Goal: Information Seeking & Learning: Learn about a topic

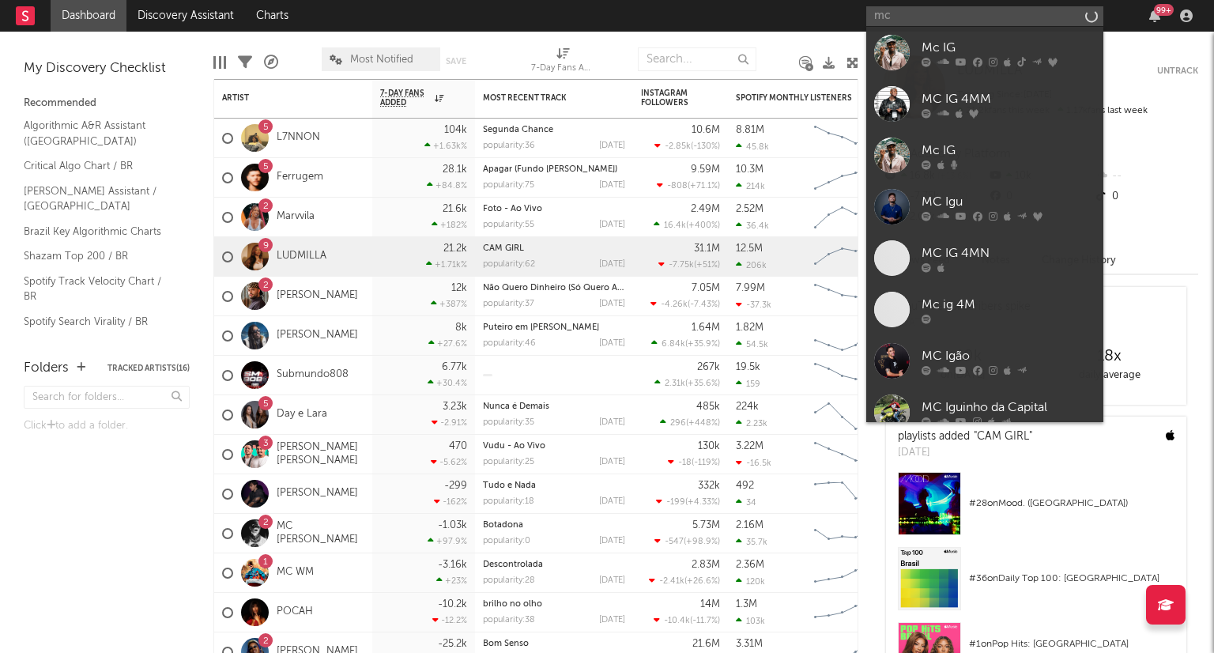
type input "m"
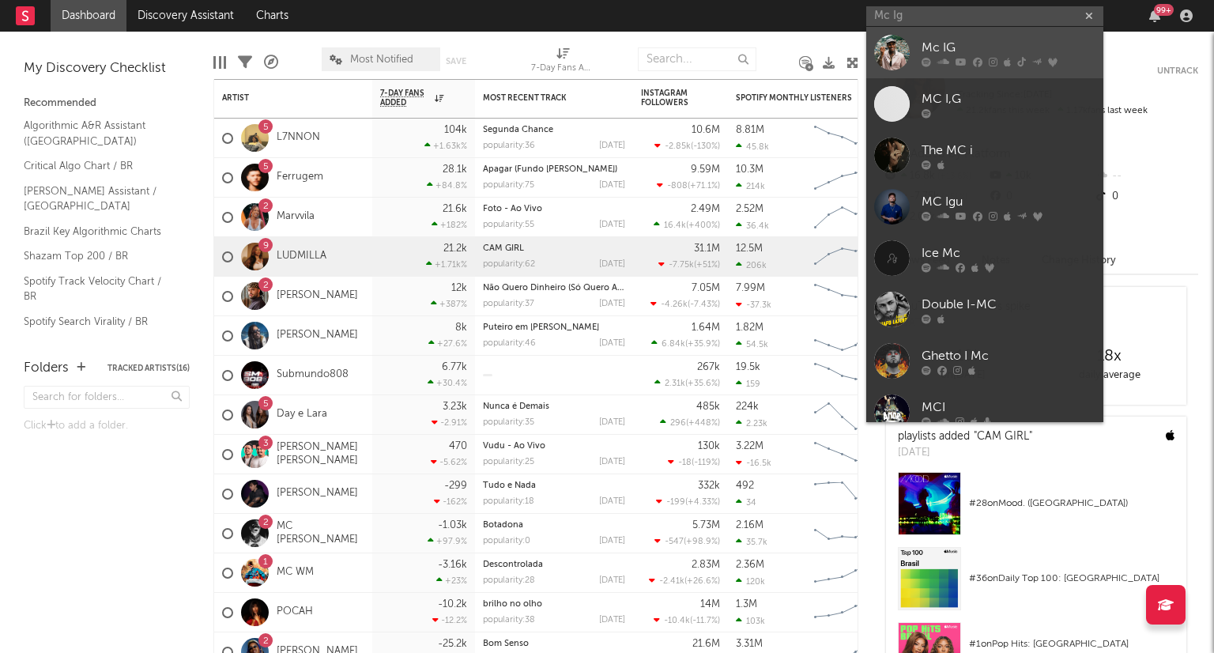
type input "Mc Ig"
click at [594, 55] on div "Mc IG" at bounding box center [1009, 47] width 174 height 19
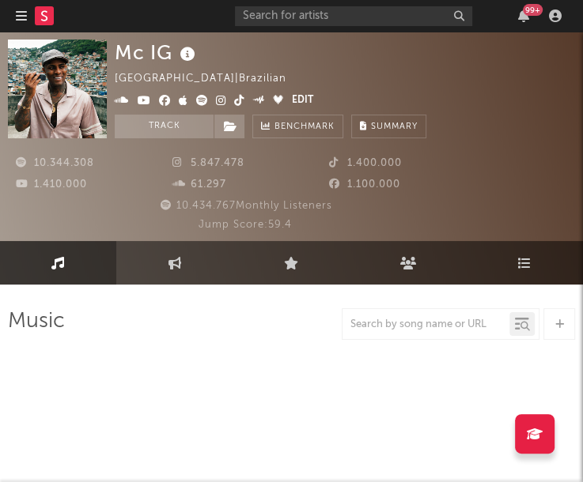
select select "6m"
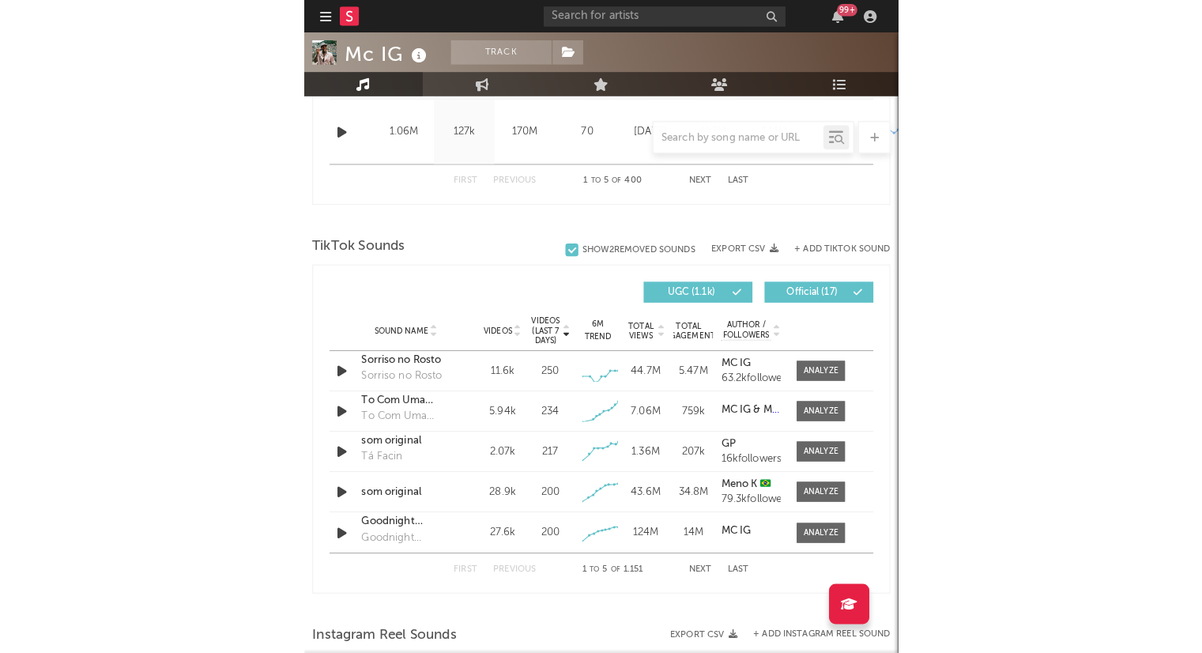
scroll to position [945, 0]
